Goal: Unclear: Browse casually

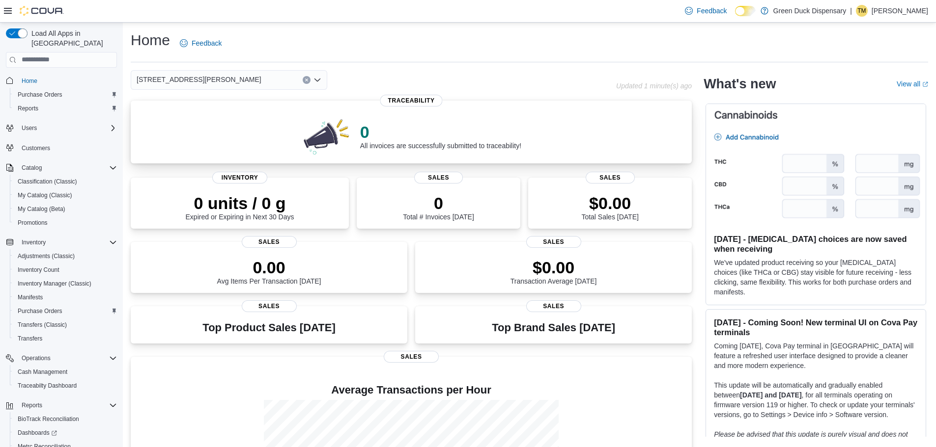
drag, startPoint x: 0, startPoint y: 0, endPoint x: 618, endPoint y: 138, distance: 633.7
click at [578, 217] on div "0 All invoices are successfully submitted to traceability! Traceability 0 units…" at bounding box center [411, 330] width 561 height 456
drag, startPoint x: 618, startPoint y: 138, endPoint x: 635, endPoint y: 135, distance: 17.0
drag, startPoint x: 640, startPoint y: 130, endPoint x: 589, endPoint y: 46, distance: 98.7
click at [589, 46] on div "Home Feedback" at bounding box center [529, 43] width 797 height 26
